Goal: Information Seeking & Learning: Learn about a topic

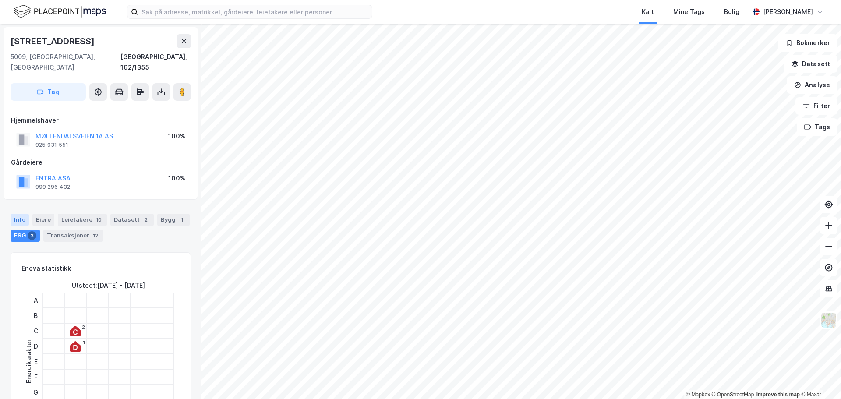
click at [15, 214] on div "Info" at bounding box center [20, 220] width 18 height 12
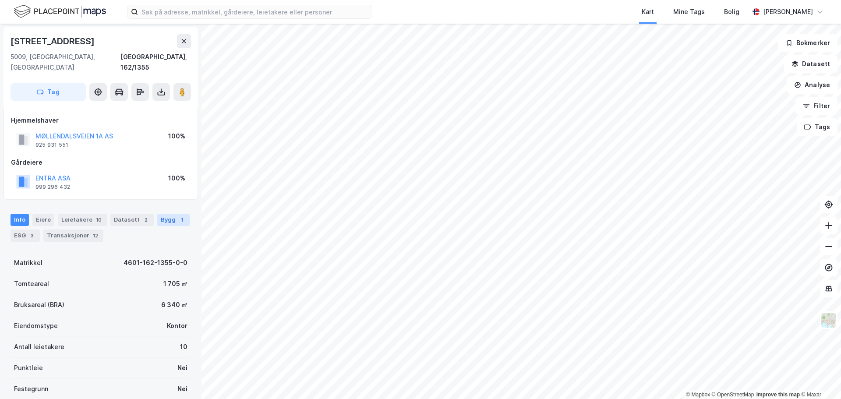
click at [159, 214] on div "Bygg 1" at bounding box center [173, 220] width 32 height 12
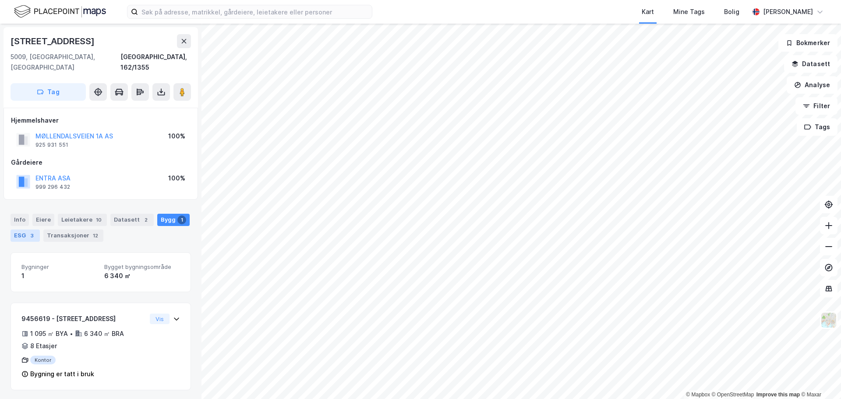
click at [28, 231] on div "3" at bounding box center [32, 235] width 9 height 9
